Goal: Task Accomplishment & Management: Complete application form

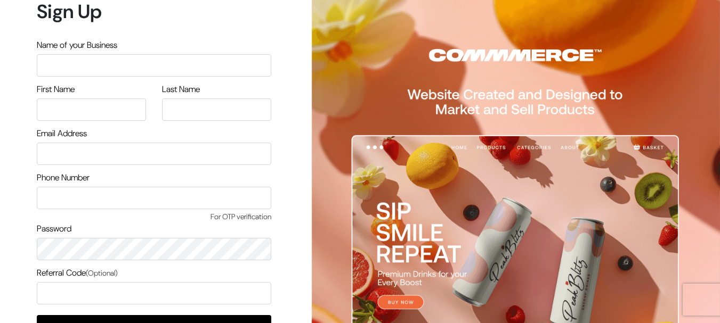
click at [104, 71] on input "text" at bounding box center [154, 65] width 234 height 22
click at [103, 69] on input "text" at bounding box center [154, 65] width 234 height 22
type input "sanjeev"
click at [92, 112] on input "text" at bounding box center [91, 110] width 109 height 22
type input "sanjeev"
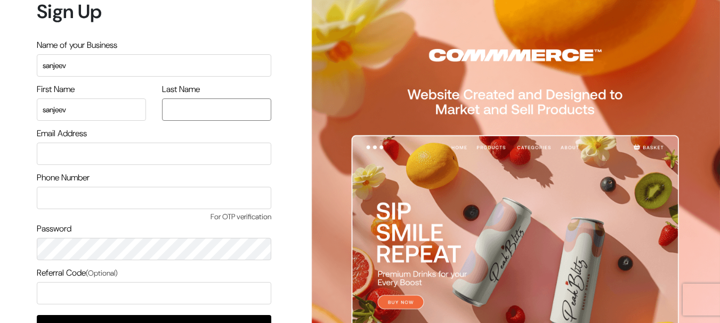
click at [176, 108] on input "text" at bounding box center [216, 110] width 109 height 22
type input "verma"
click at [164, 159] on input "email" at bounding box center [154, 154] width 234 height 22
type input "sanjeevdaily@gmail.com"
type input "9419117048"
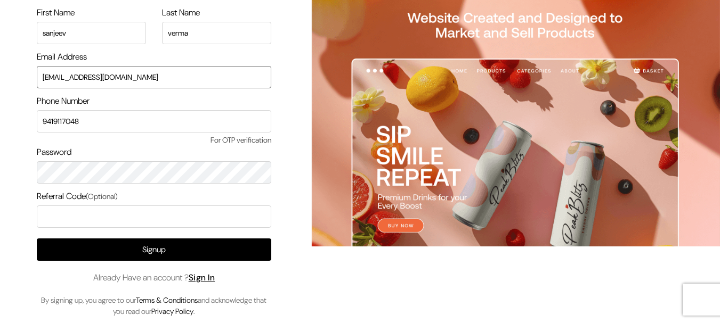
scroll to position [79, 0]
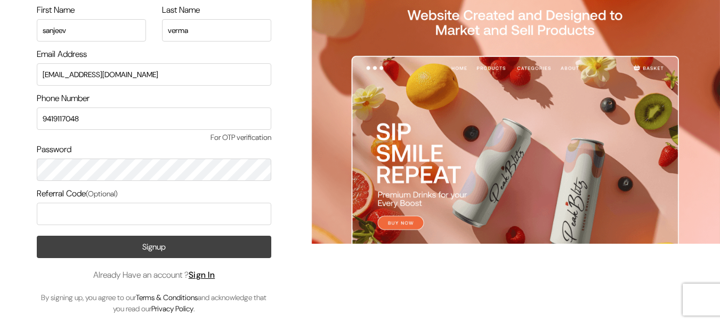
click at [158, 248] on button "Signup" at bounding box center [154, 247] width 234 height 22
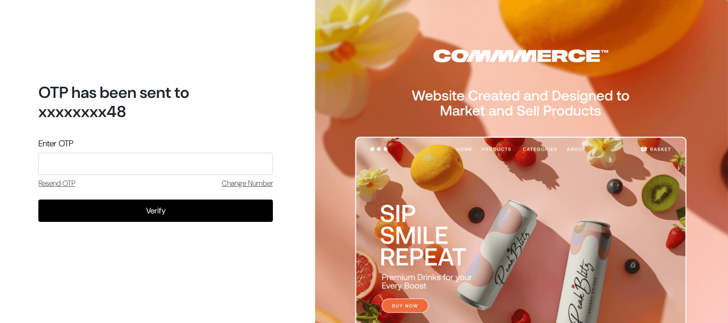
drag, startPoint x: 0, startPoint y: 0, endPoint x: 125, endPoint y: 167, distance: 209.0
click at [125, 167] on input "tel" at bounding box center [155, 164] width 234 height 22
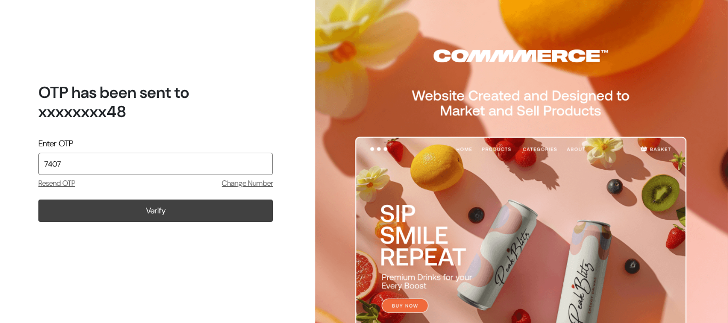
type input "7407"
click at [175, 220] on button "Verify" at bounding box center [155, 211] width 234 height 22
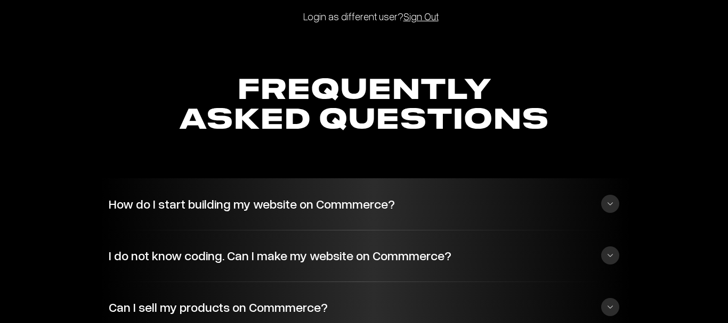
scroll to position [2611, 0]
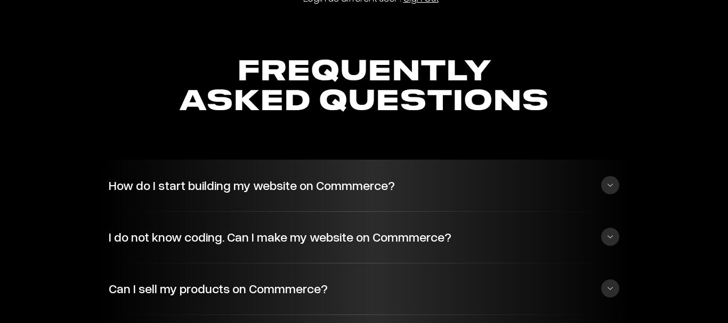
click at [609, 193] on button "How do I start building my website on Commmerce?" at bounding box center [364, 185] width 510 height 29
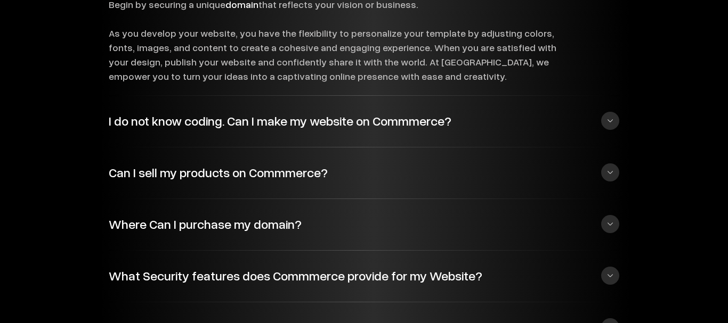
scroll to position [2877, 0]
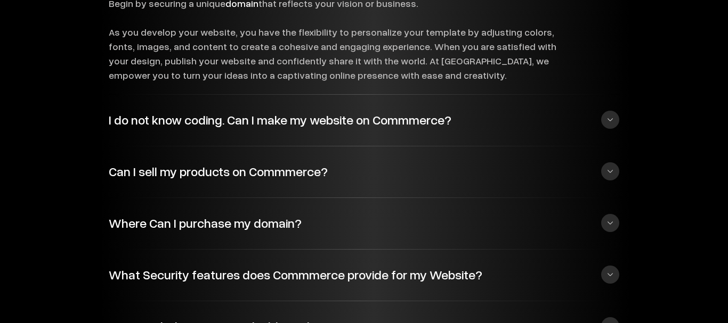
click at [615, 118] on button "I do not know coding. Can I make my website on Commmerce?" at bounding box center [364, 119] width 510 height 29
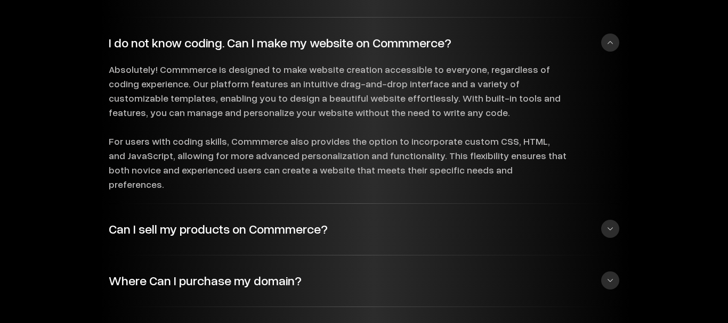
scroll to position [2824, 0]
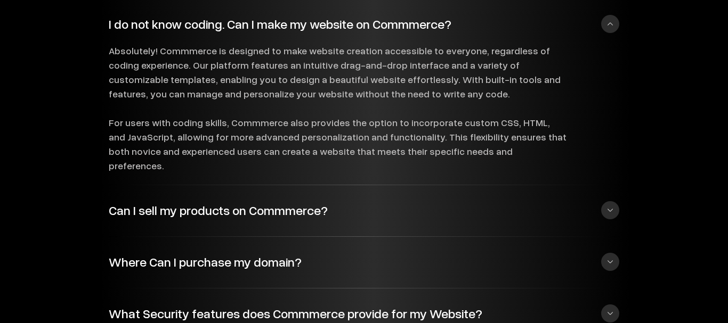
click at [605, 196] on button "Can I sell my products on Commmerce?" at bounding box center [364, 210] width 510 height 29
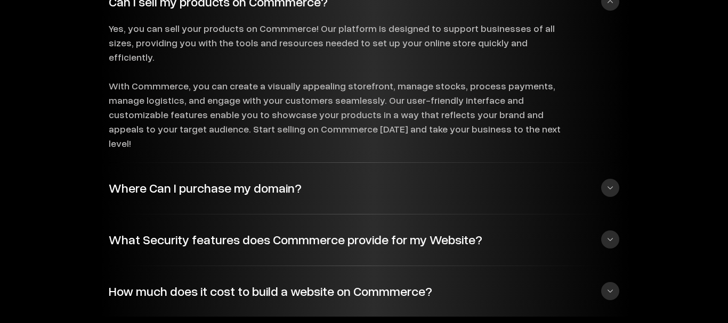
scroll to position [2930, 0]
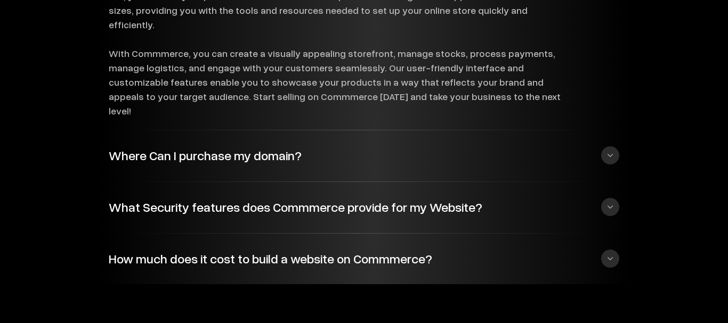
click at [609, 141] on button "Where Can I purchase my domain?" at bounding box center [364, 155] width 510 height 29
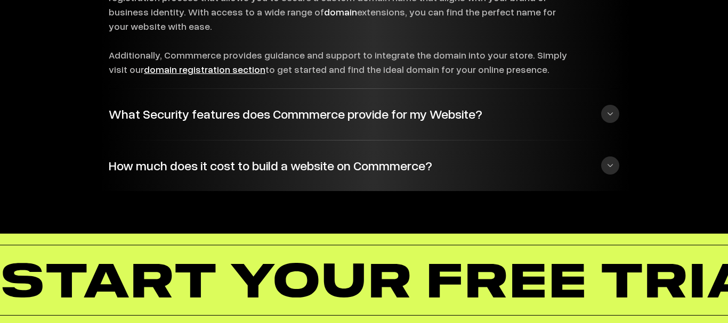
scroll to position [2998, 0]
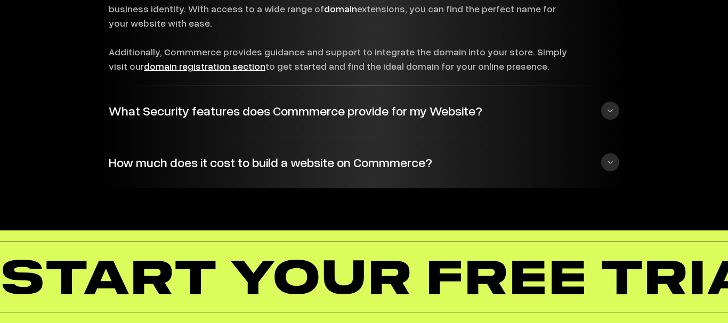
drag, startPoint x: 560, startPoint y: 286, endPoint x: 305, endPoint y: 274, distance: 255.5
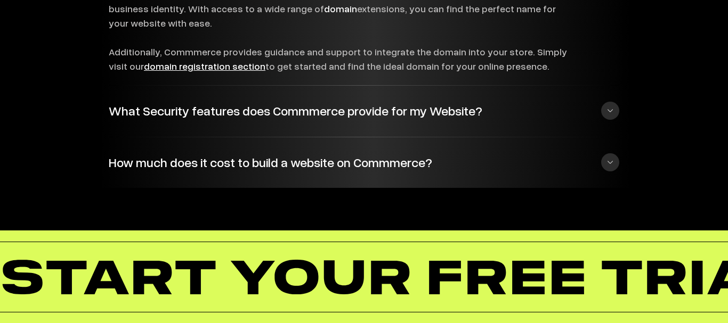
click at [610, 163] on button "How much does it cost to build a website on Commmerce?" at bounding box center [364, 162] width 510 height 29
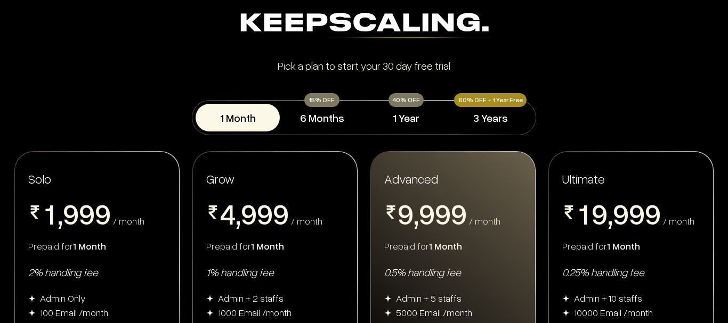
scroll to position [62, 0]
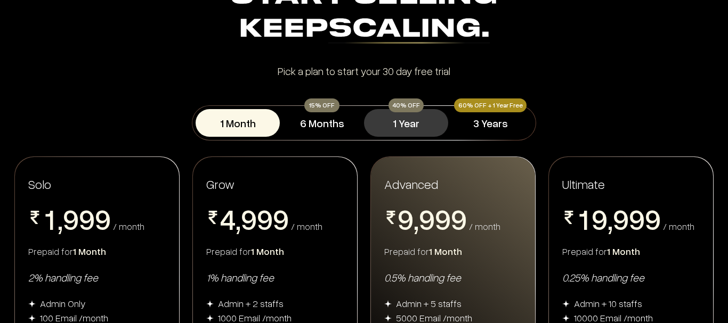
click at [399, 131] on button "1 Year" at bounding box center [406, 123] width 84 height 28
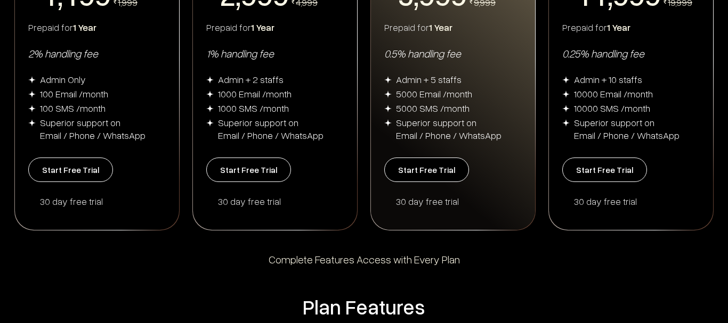
scroll to position [320, 0]
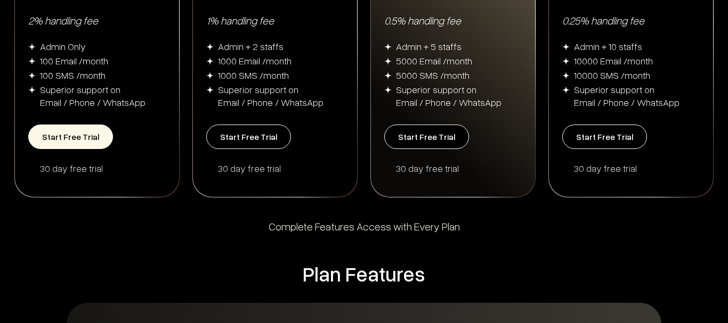
click at [68, 148] on button "Start Free Trial" at bounding box center [70, 137] width 85 height 25
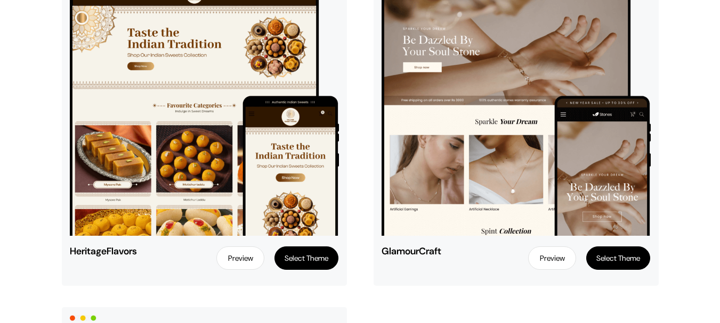
scroll to position [3012, 0]
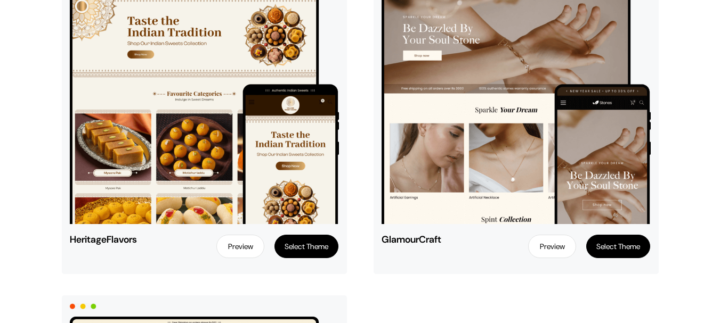
click at [226, 244] on link "Preview" at bounding box center [240, 246] width 48 height 23
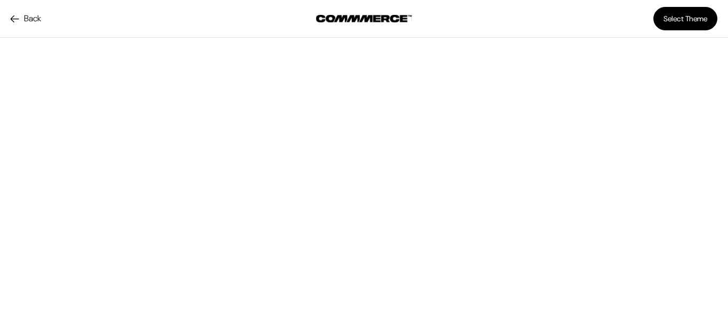
click at [17, 17] on link "Back" at bounding box center [26, 18] width 30 height 13
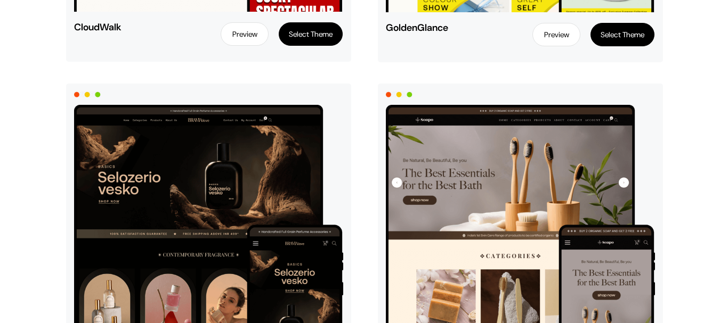
scroll to position [1279, 0]
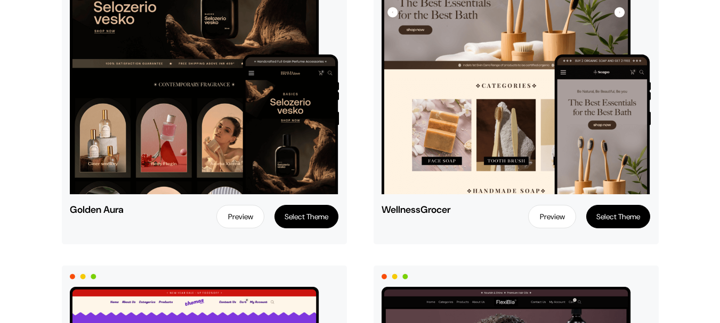
click at [296, 223] on button "Select Theme" at bounding box center [306, 216] width 64 height 23
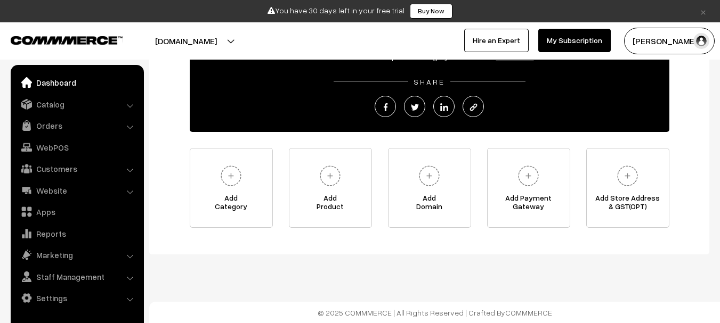
scroll to position [168, 0]
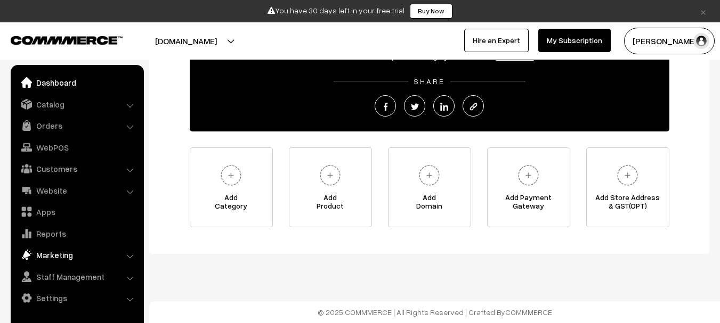
click at [77, 257] on link "Marketing" at bounding box center [76, 255] width 127 height 19
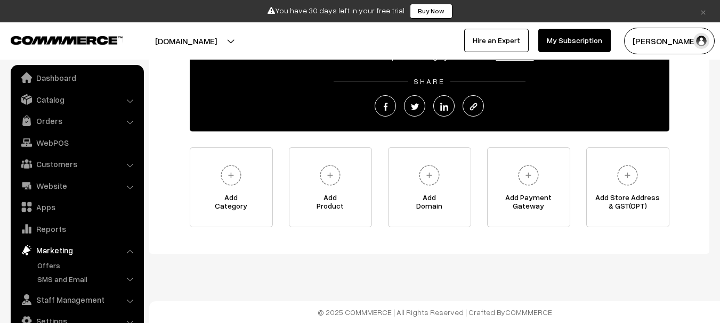
scroll to position [6, 0]
click at [106, 300] on link "Staff Management" at bounding box center [76, 298] width 127 height 19
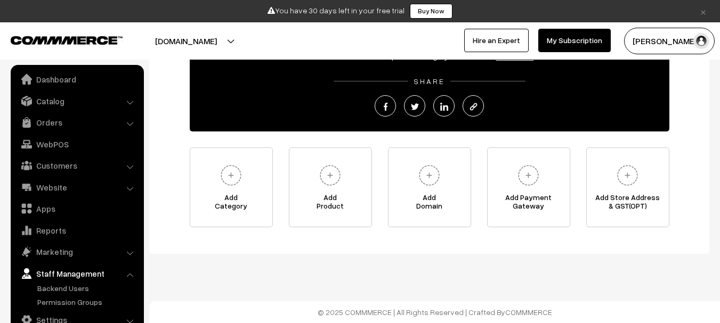
scroll to position [3, 0]
click at [55, 126] on link "Orders" at bounding box center [76, 122] width 127 height 19
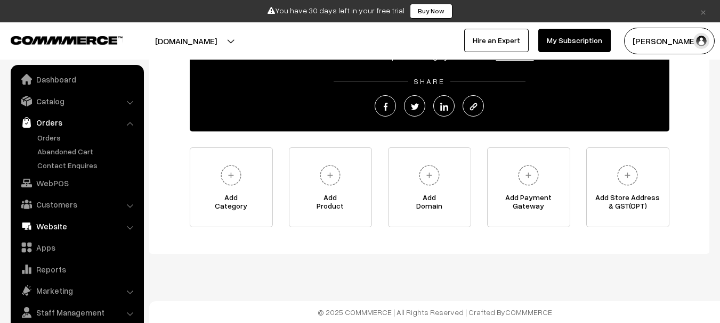
click at [81, 226] on link "Website" at bounding box center [76, 226] width 127 height 19
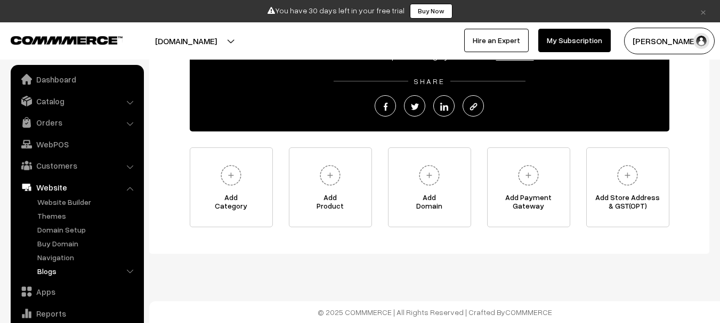
click at [119, 270] on link "Blogs" at bounding box center [87, 271] width 105 height 11
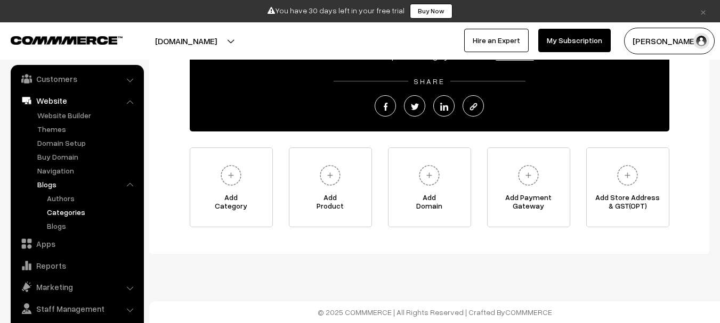
scroll to position [100, 0]
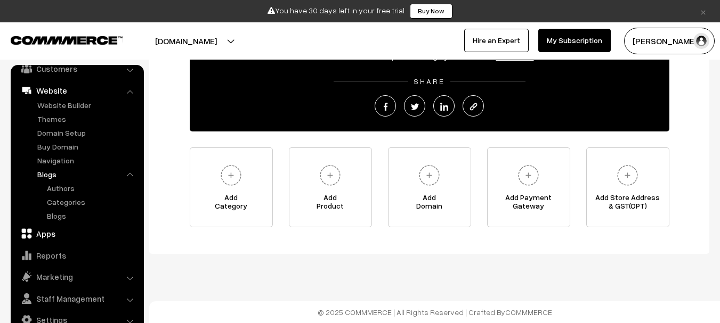
click at [81, 233] on link "Apps" at bounding box center [76, 233] width 127 height 19
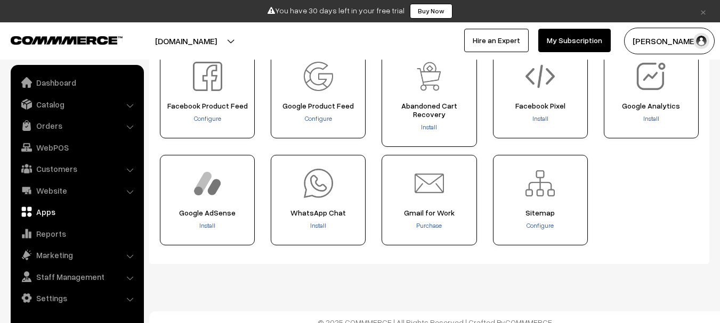
scroll to position [538, 0]
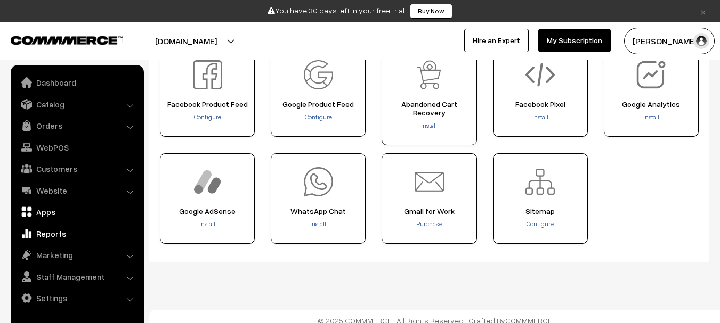
click at [76, 238] on link "Reports" at bounding box center [76, 233] width 127 height 19
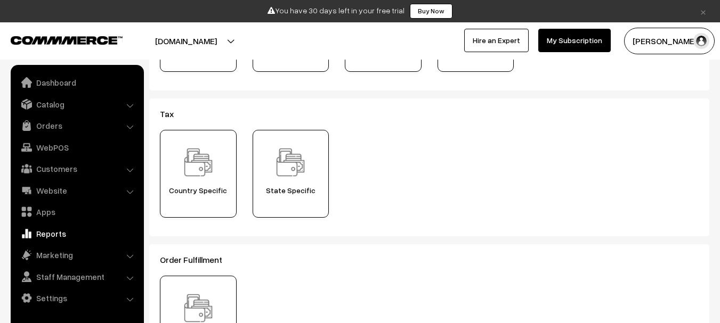
scroll to position [373, 0]
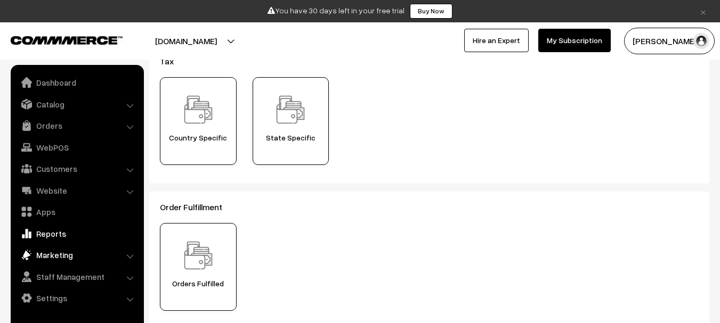
click at [61, 255] on link "Marketing" at bounding box center [76, 255] width 127 height 19
click at [60, 271] on link "Offers" at bounding box center [87, 270] width 105 height 11
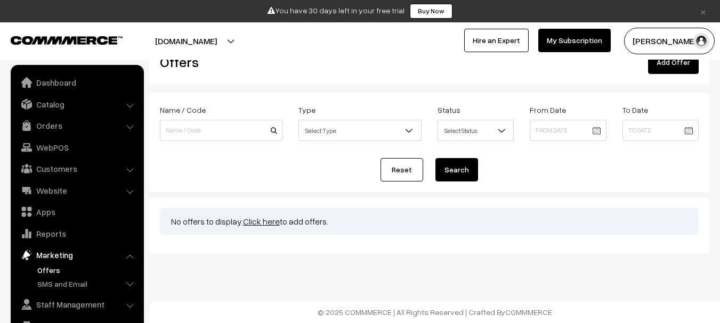
scroll to position [6, 0]
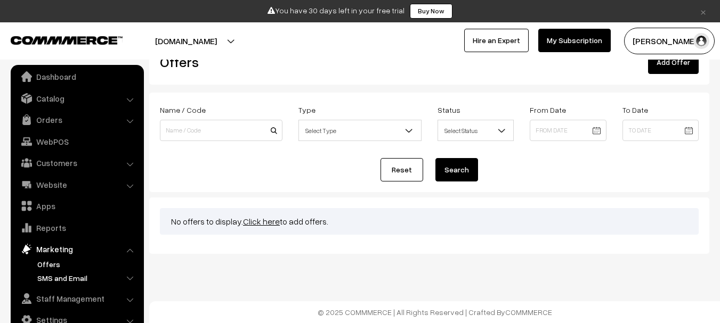
click at [76, 275] on link "SMS and Email" at bounding box center [87, 278] width 105 height 11
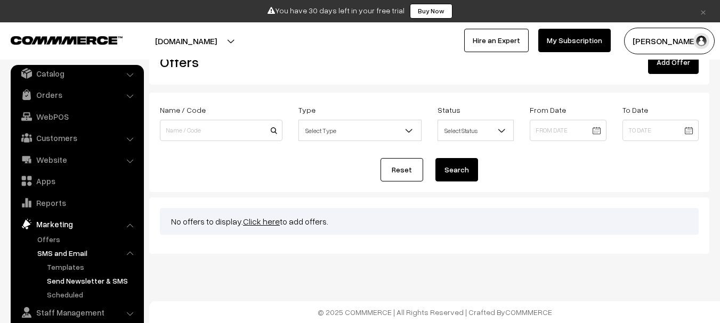
scroll to position [45, 0]
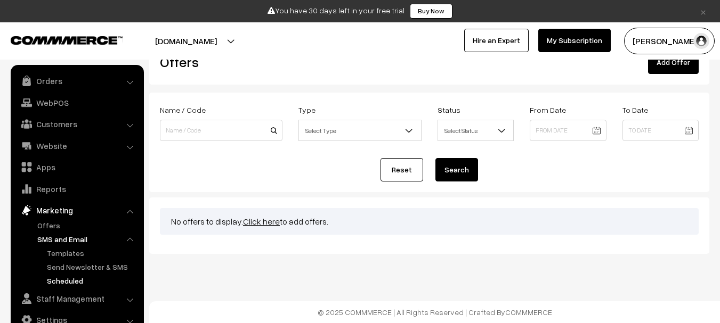
click at [84, 281] on link "Scheduled" at bounding box center [92, 280] width 96 height 11
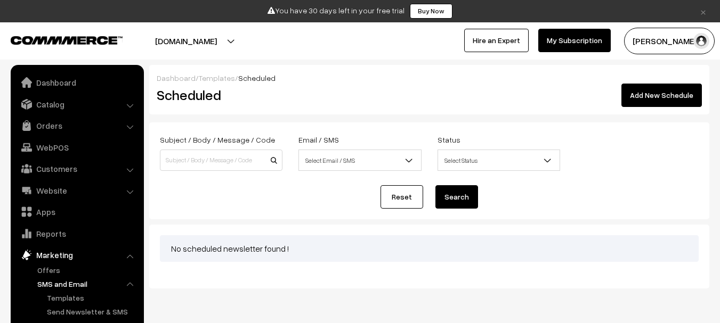
scroll to position [35, 0]
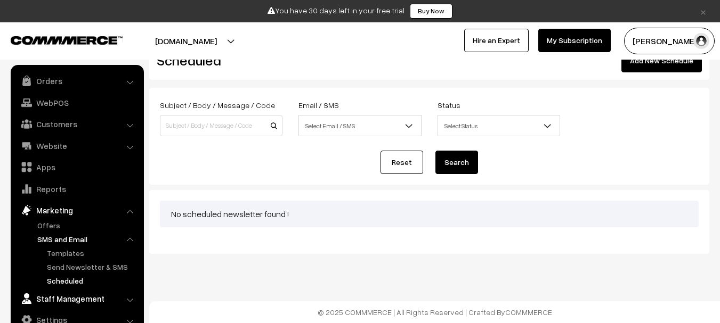
click at [102, 303] on link "Staff Management" at bounding box center [76, 298] width 127 height 19
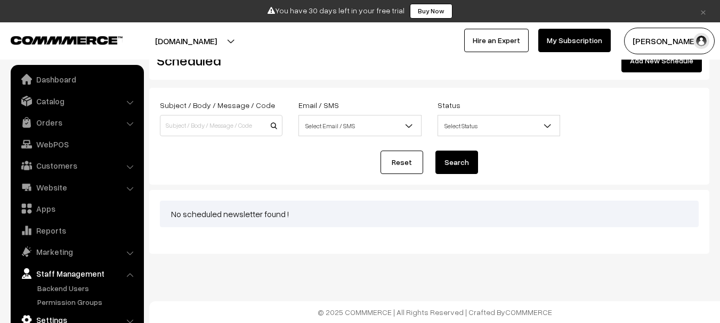
click at [58, 319] on link "Settings" at bounding box center [76, 320] width 127 height 19
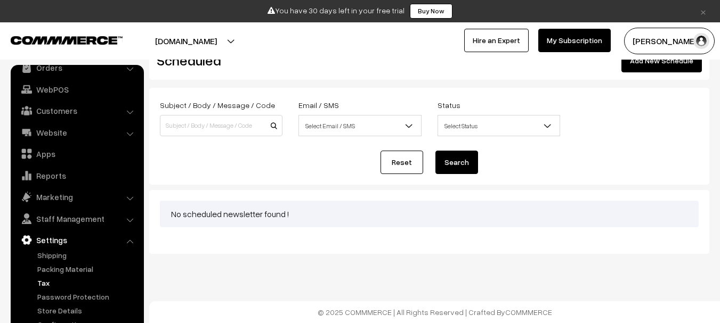
scroll to position [59, 0]
drag, startPoint x: 148, startPoint y: 286, endPoint x: 144, endPoint y: 344, distance: 58.7
click at [144, 289] on html "Thank you for showing interest. Our team will call you shortly. Close × You hav…" at bounding box center [360, 126] width 720 height 323
click at [72, 308] on link "Store Details" at bounding box center [87, 310] width 105 height 11
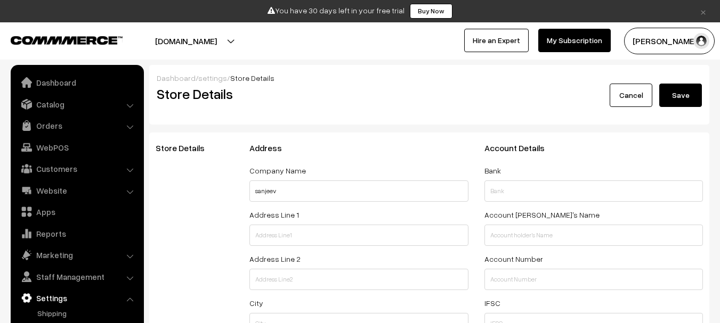
select select "99"
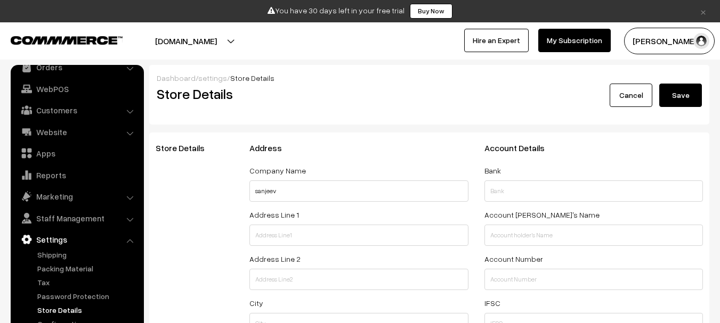
click at [483, 41] on link "Hire an Expert" at bounding box center [496, 40] width 64 height 23
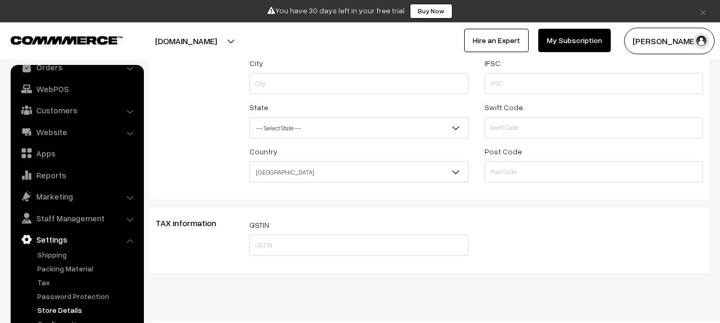
scroll to position [259, 0]
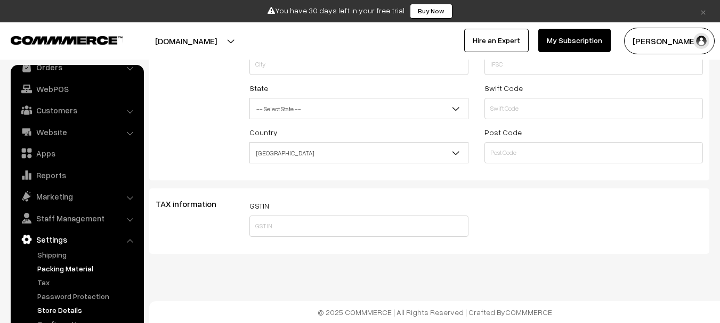
click at [90, 269] on link "Packing Material" at bounding box center [87, 268] width 105 height 11
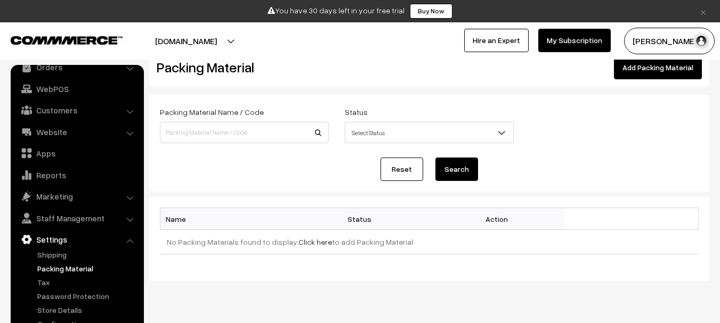
scroll to position [55, 0]
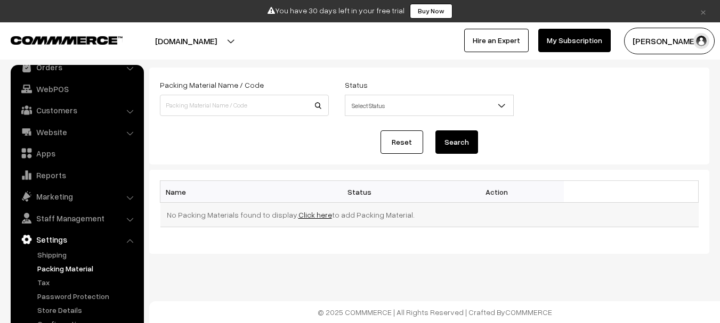
click at [298, 217] on link "Click here" at bounding box center [315, 214] width 34 height 9
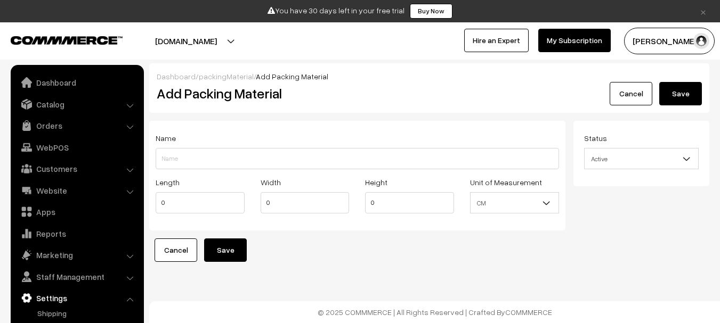
scroll to position [59, 0]
